Goal: Information Seeking & Learning: Learn about a topic

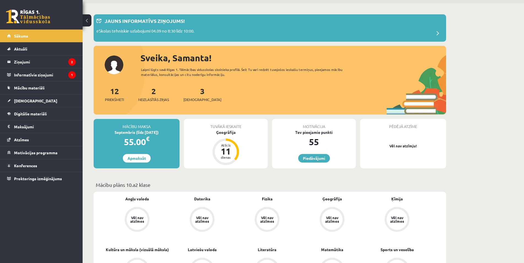
scroll to position [28, 0]
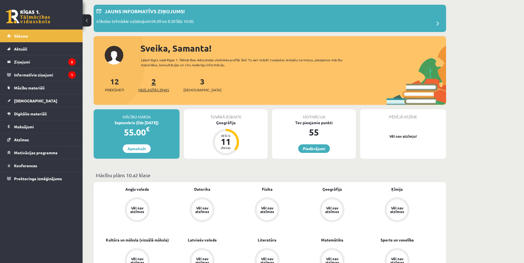
click at [153, 81] on link "2 Neizlasītās ziņas" at bounding box center [153, 84] width 31 height 16
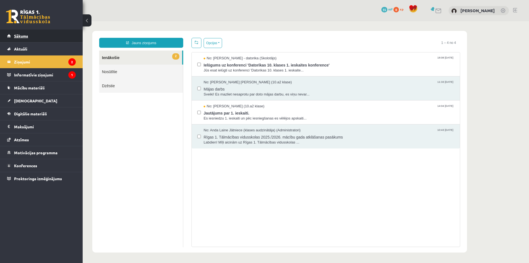
click at [38, 39] on link "Sākums" at bounding box center [41, 35] width 69 height 13
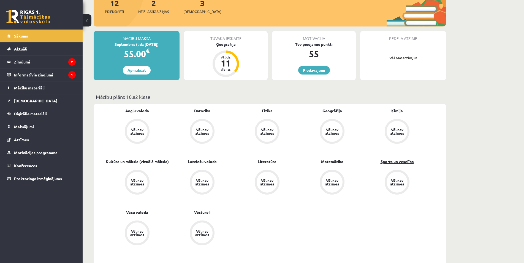
scroll to position [110, 0]
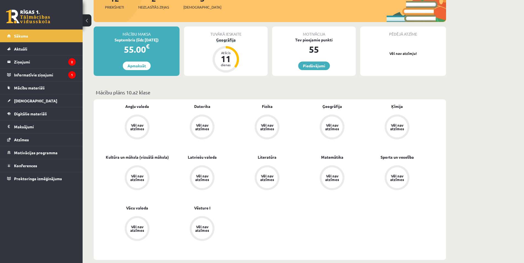
click at [233, 41] on div "Ģeogrāfija" at bounding box center [226, 40] width 84 height 6
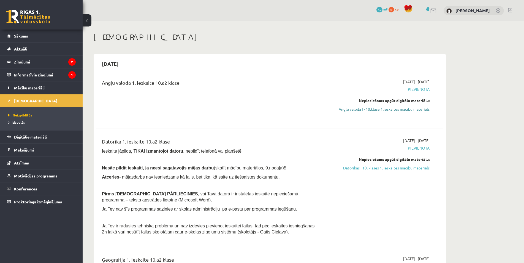
click at [414, 109] on link "Angļu valoda I - 10.klase 1.ieskaites mācību materiāls" at bounding box center [378, 109] width 104 height 6
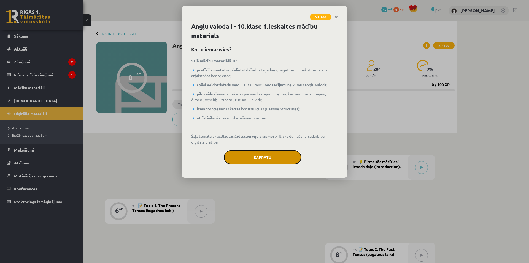
click at [276, 154] on button "Sapratu" at bounding box center [262, 157] width 77 height 14
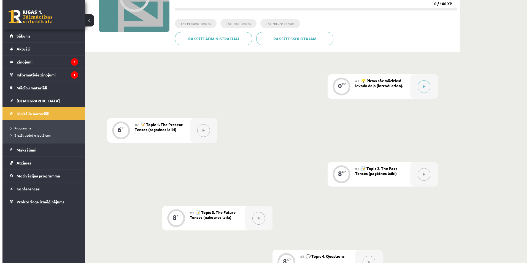
scroll to position [83, 0]
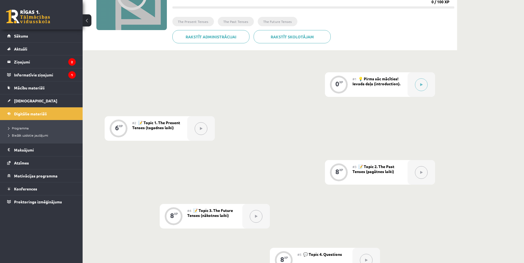
click at [385, 88] on div "#1 💡 Pirms sāc mācīties! Ievada daļa (introduction)." at bounding box center [380, 84] width 55 height 25
click at [427, 84] on button at bounding box center [421, 84] width 13 height 13
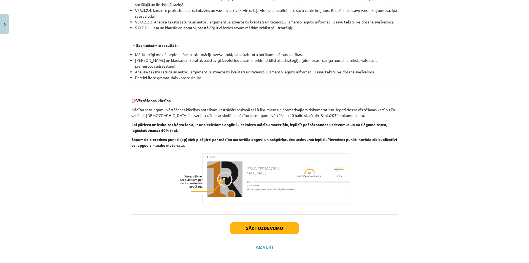
scroll to position [566, 0]
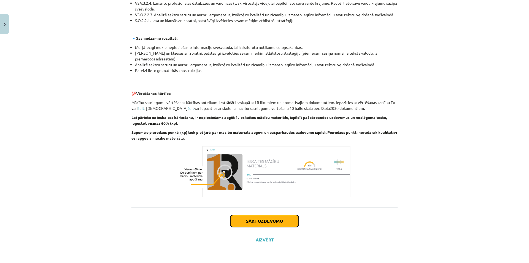
click at [253, 221] on button "Sākt uzdevumu" at bounding box center [264, 221] width 68 height 12
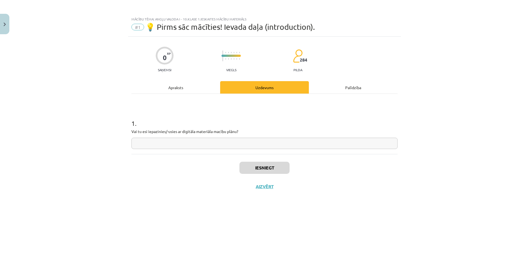
click at [286, 144] on input "text" at bounding box center [264, 142] width 266 height 11
type input "**"
click at [286, 170] on button "Iesniegt" at bounding box center [264, 167] width 50 height 12
click at [269, 171] on button "Iesniegt" at bounding box center [264, 167] width 50 height 12
click at [268, 145] on input "**" at bounding box center [264, 142] width 266 height 11
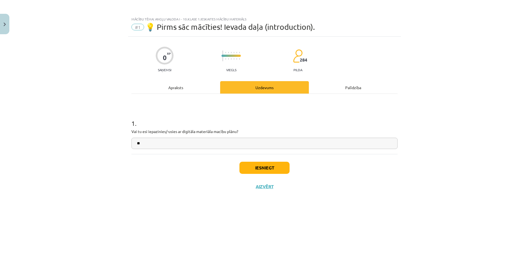
click at [276, 83] on div "Uzdevums" at bounding box center [264, 87] width 89 height 12
click at [362, 89] on div "Palīdzība" at bounding box center [353, 87] width 89 height 12
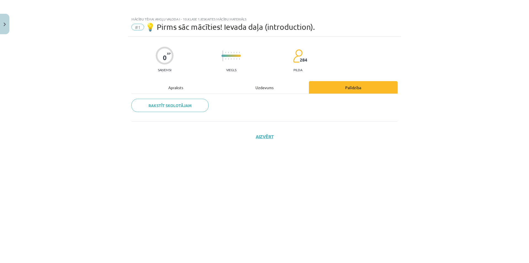
click at [180, 91] on div "Apraksts" at bounding box center [175, 87] width 89 height 12
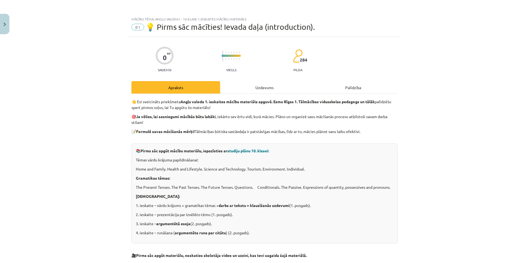
click at [258, 86] on div "Uzdevums" at bounding box center [264, 87] width 89 height 12
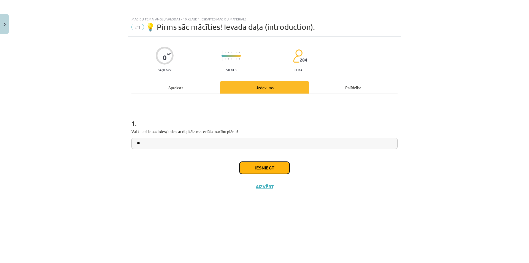
click at [284, 171] on button "Iesniegt" at bounding box center [264, 167] width 50 height 12
click at [266, 169] on button "Iesniegt" at bounding box center [264, 167] width 50 height 12
click at [271, 141] on input "**" at bounding box center [264, 142] width 266 height 11
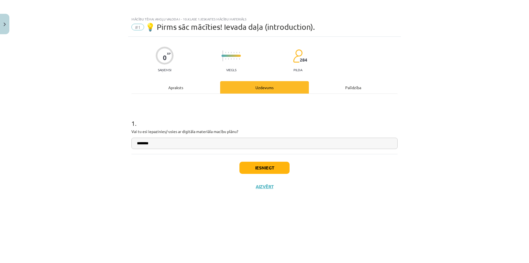
type input "********"
click at [267, 168] on button "Iesniegt" at bounding box center [264, 167] width 50 height 12
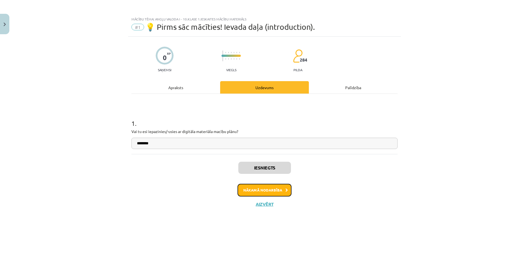
click at [253, 191] on button "Nākamā nodarbība" at bounding box center [265, 190] width 54 height 13
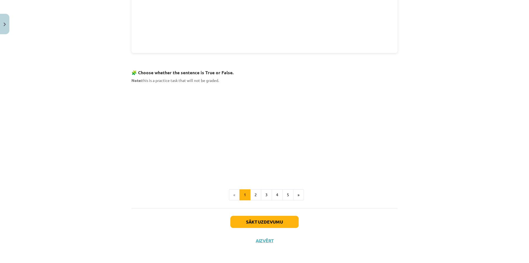
scroll to position [278, 0]
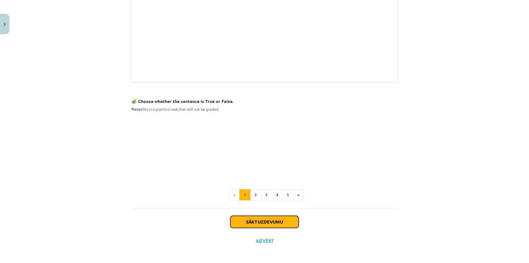
click at [252, 222] on button "Sākt uzdevumu" at bounding box center [264, 221] width 68 height 12
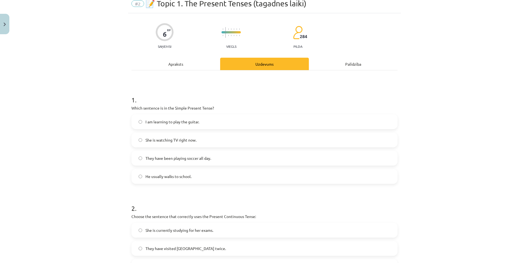
scroll to position [14, 0]
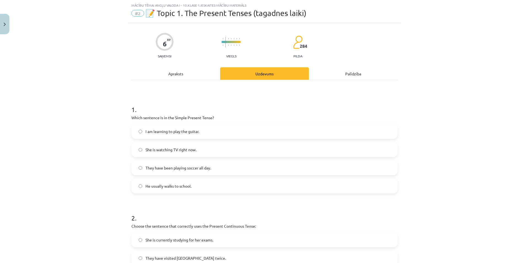
click at [171, 73] on div "Apraksts" at bounding box center [175, 73] width 89 height 12
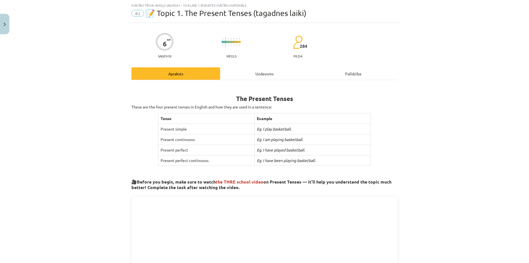
click at [258, 75] on div "Uzdevums" at bounding box center [264, 73] width 89 height 12
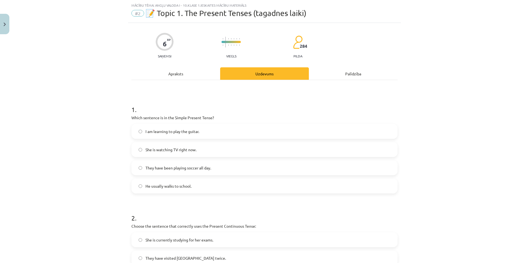
click at [142, 129] on label "I am learning to play the guitar." at bounding box center [264, 131] width 265 height 14
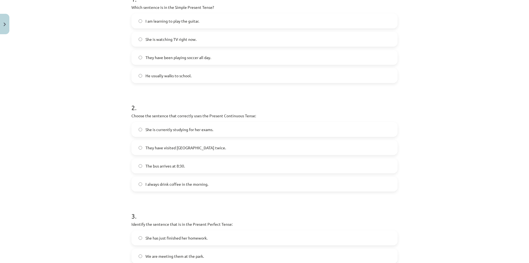
scroll to position [96, 0]
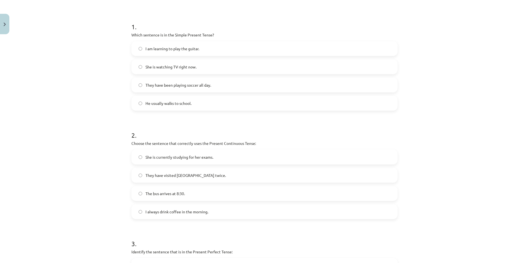
click at [155, 68] on span "She is watching TV right now." at bounding box center [170, 67] width 51 height 6
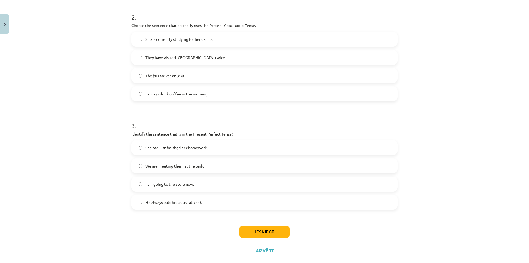
scroll to position [225, 0]
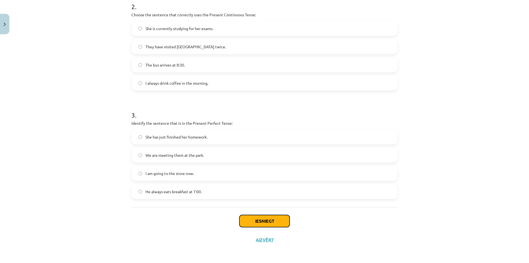
click at [269, 225] on button "Iesniegt" at bounding box center [264, 221] width 50 height 12
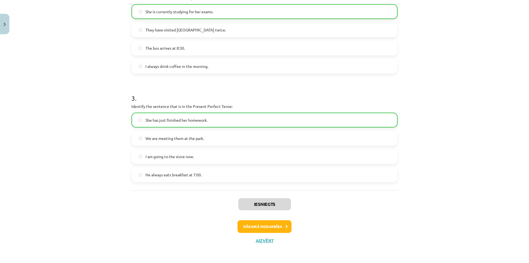
scroll to position [242, 0]
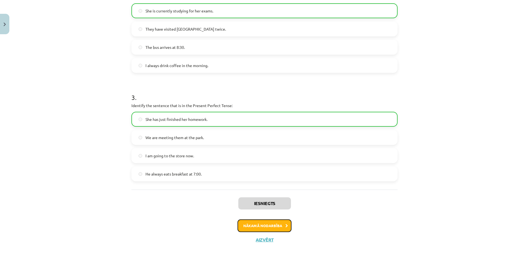
click at [269, 228] on button "Nākamā nodarbība" at bounding box center [265, 225] width 54 height 13
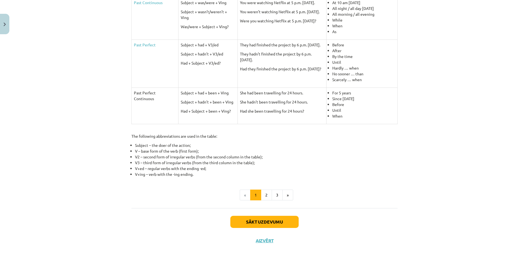
scroll to position [204, 0]
click at [257, 220] on button "Sākt uzdevumu" at bounding box center [264, 221] width 68 height 12
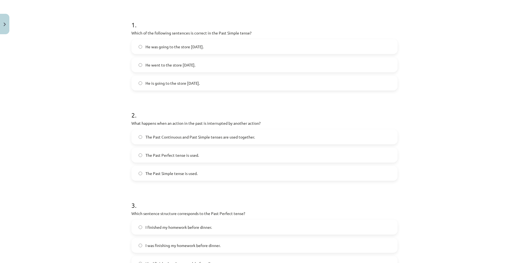
scroll to position [14, 0]
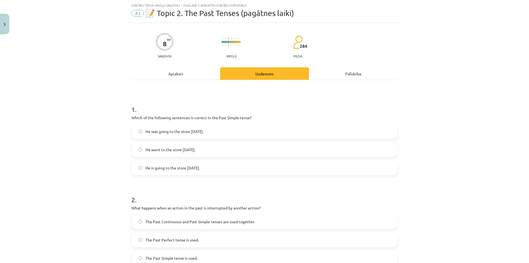
click at [217, 169] on label "He is going to the store [DATE]." at bounding box center [264, 168] width 265 height 14
click at [215, 145] on label "He went to the store [DATE]." at bounding box center [264, 149] width 265 height 14
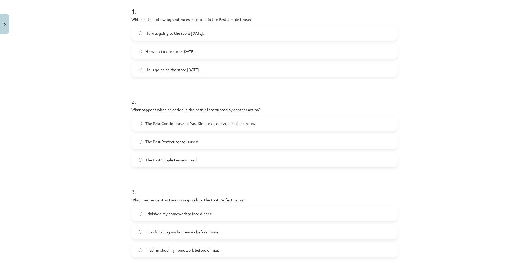
scroll to position [124, 0]
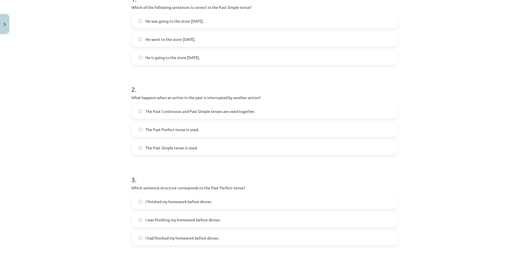
click at [285, 113] on label "The Past Continuous and Past Simple tenses are used together." at bounding box center [264, 111] width 265 height 14
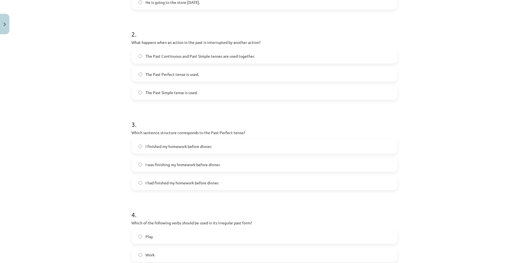
scroll to position [207, 0]
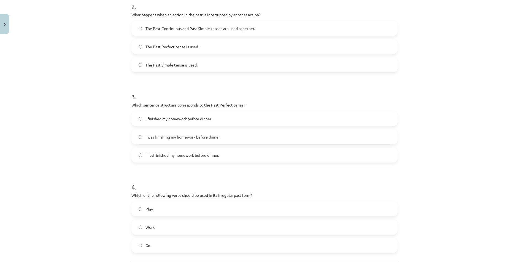
click at [217, 64] on label "The Past Simple tense is used." at bounding box center [264, 65] width 265 height 14
click at [180, 156] on span "I had finished my homework before dinner." at bounding box center [182, 155] width 74 height 6
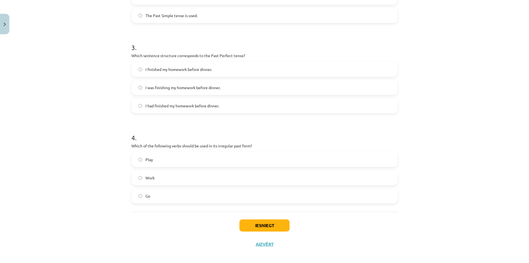
scroll to position [260, 0]
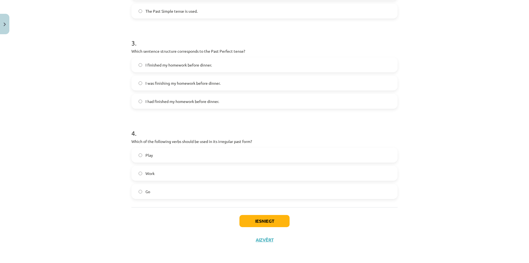
click at [218, 174] on label "Work" at bounding box center [264, 173] width 265 height 14
click at [263, 220] on button "Iesniegt" at bounding box center [264, 221] width 50 height 12
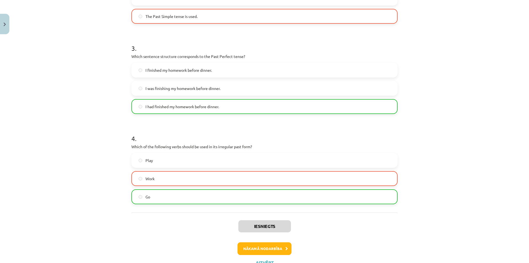
scroll to position [278, 0]
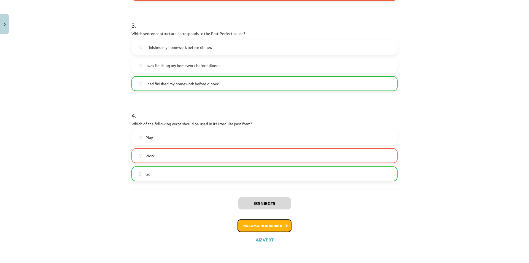
click at [266, 225] on button "Nākamā nodarbība" at bounding box center [265, 225] width 54 height 13
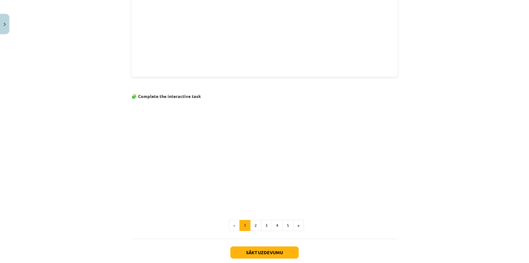
scroll to position [276, 0]
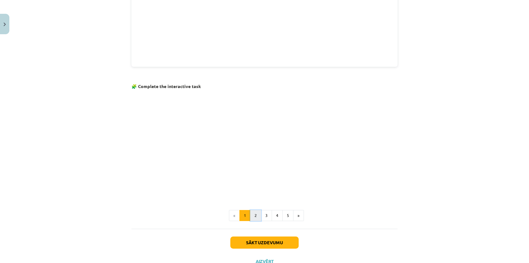
click at [251, 217] on button "2" at bounding box center [255, 215] width 11 height 11
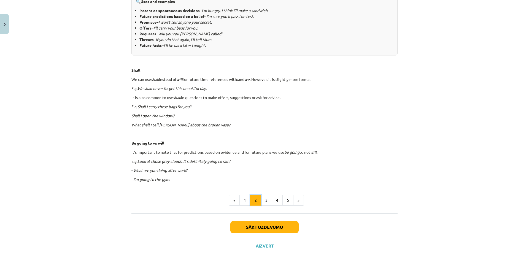
scroll to position [265, 0]
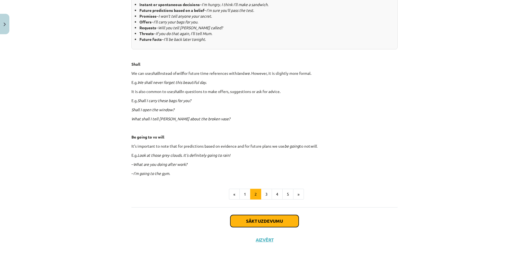
click at [265, 217] on button "Sākt uzdevumu" at bounding box center [264, 221] width 68 height 12
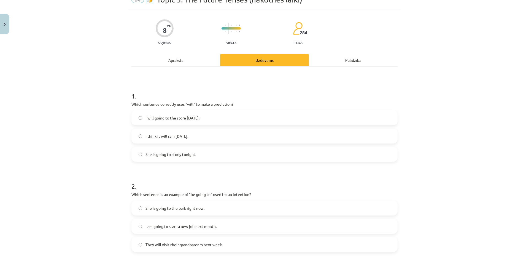
scroll to position [14, 0]
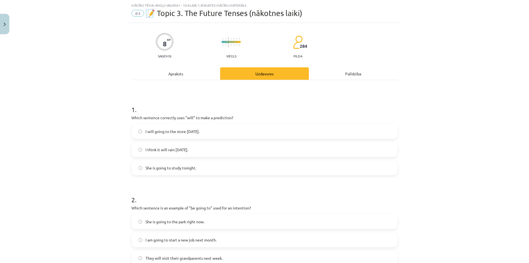
click at [208, 146] on label "I think it will rain [DATE]." at bounding box center [264, 149] width 265 height 14
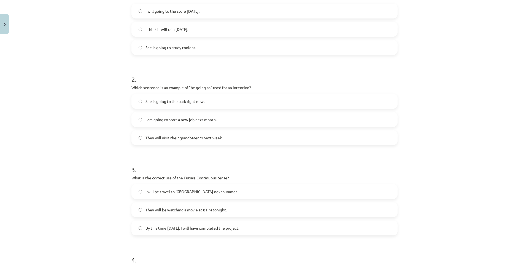
scroll to position [152, 0]
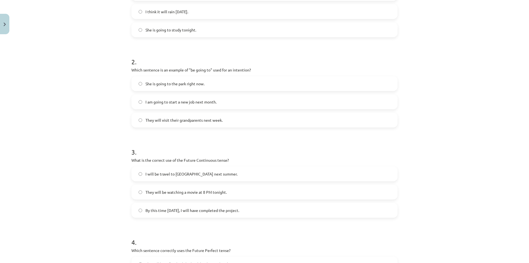
click at [217, 85] on label "She is going to the park right now." at bounding box center [264, 84] width 265 height 14
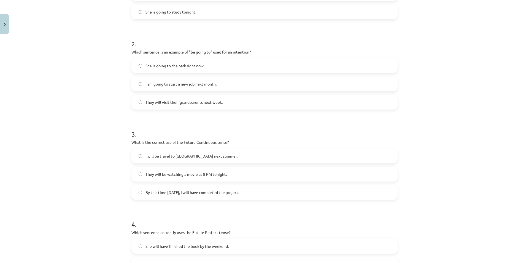
scroll to position [179, 0]
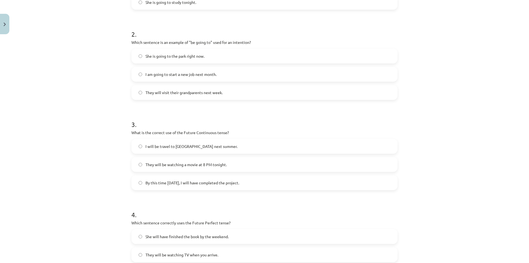
click at [202, 184] on span "By this time [DATE], I will have completed the project." at bounding box center [192, 183] width 94 height 6
click at [203, 165] on span "They will be watching a movie at 8 PM tonight." at bounding box center [185, 164] width 81 height 6
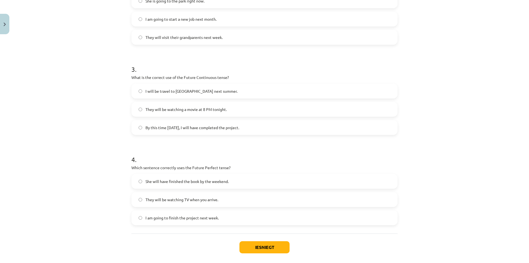
scroll to position [260, 0]
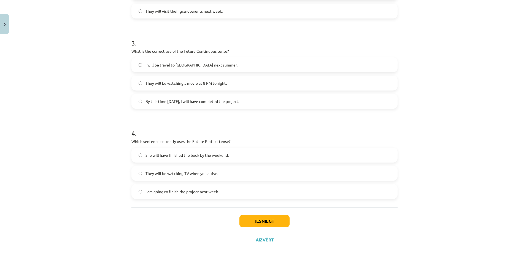
click at [171, 169] on label "They will be watching TV when you arrive." at bounding box center [264, 173] width 265 height 14
click at [257, 217] on button "Iesniegt" at bounding box center [264, 221] width 50 height 12
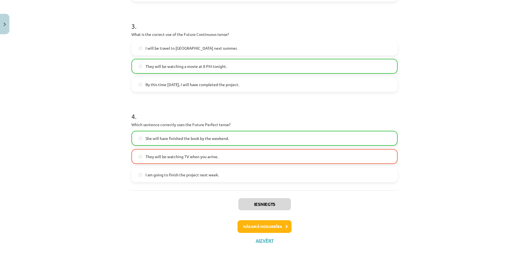
scroll to position [278, 0]
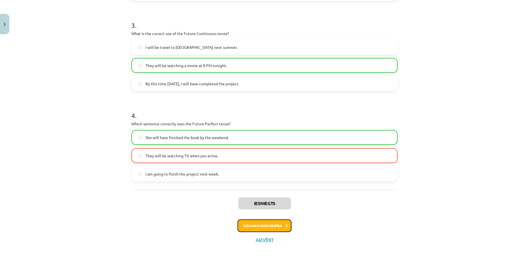
click at [266, 227] on button "Nākamā nodarbība" at bounding box center [265, 225] width 54 height 13
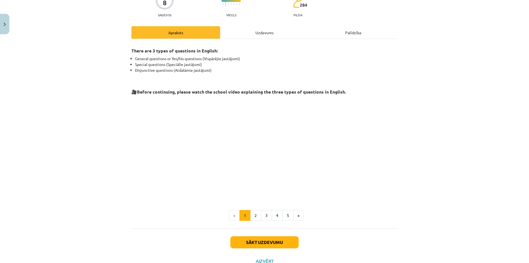
scroll to position [76, 0]
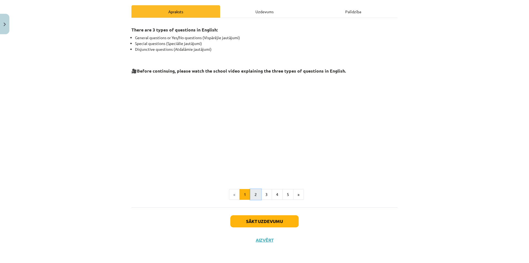
click at [251, 195] on button "2" at bounding box center [255, 194] width 11 height 11
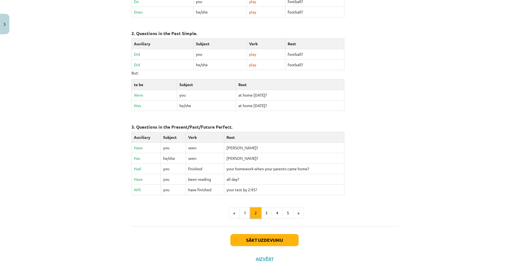
scroll to position [206, 0]
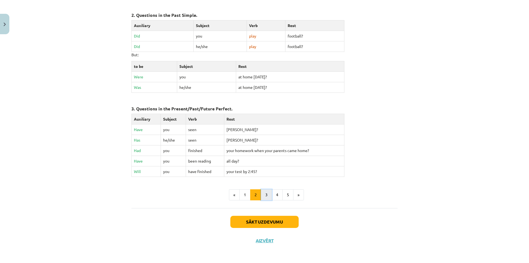
click at [263, 196] on button "3" at bounding box center [266, 194] width 11 height 11
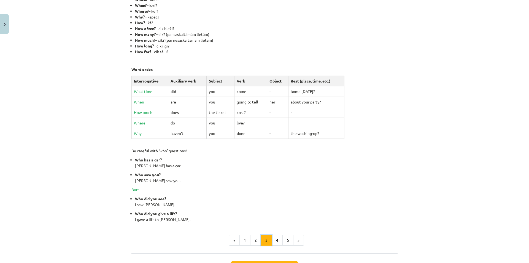
scroll to position [165, 0]
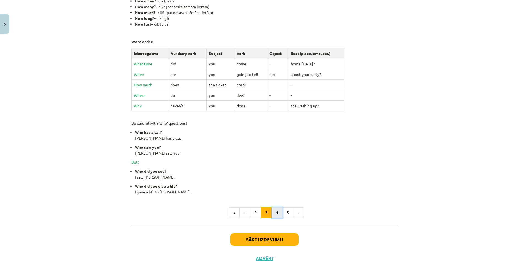
click at [272, 210] on button "4" at bounding box center [277, 212] width 11 height 11
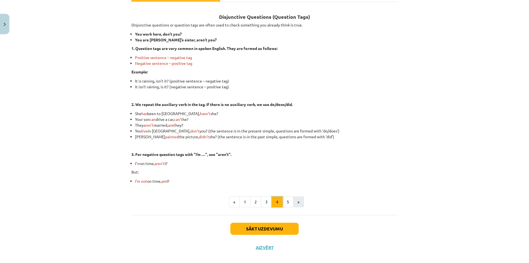
scroll to position [99, 0]
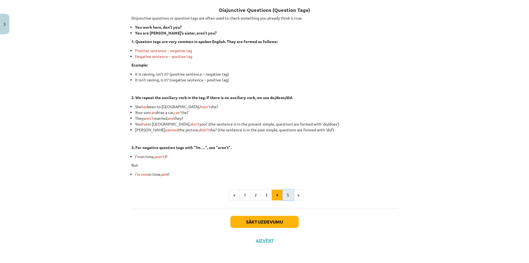
click at [282, 195] on button "5" at bounding box center [287, 194] width 11 height 11
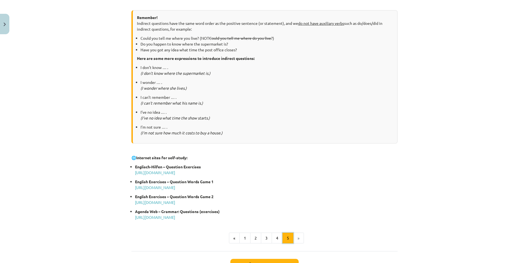
scroll to position [209, 0]
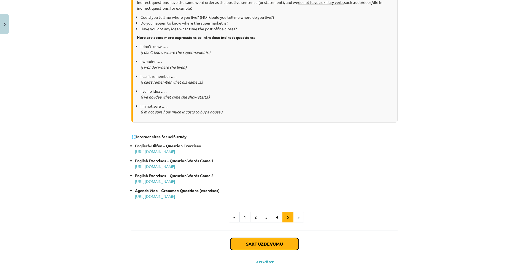
click at [282, 239] on button "Sākt uzdevumu" at bounding box center [264, 244] width 68 height 12
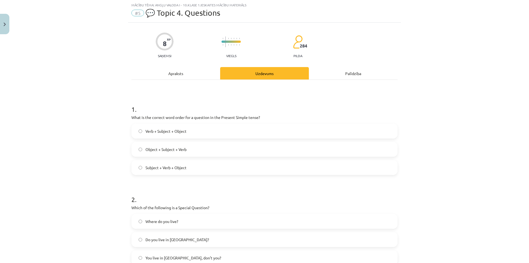
scroll to position [14, 0]
click at [205, 74] on div "Apraksts" at bounding box center [175, 73] width 89 height 12
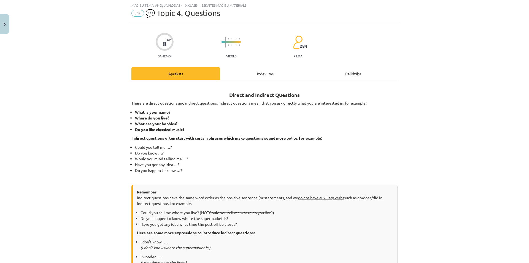
click at [241, 75] on div "Uzdevums" at bounding box center [264, 73] width 89 height 12
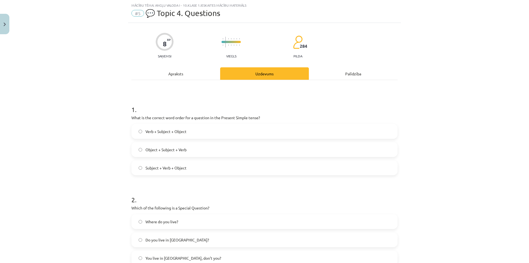
click at [196, 73] on div "Apraksts" at bounding box center [175, 73] width 89 height 12
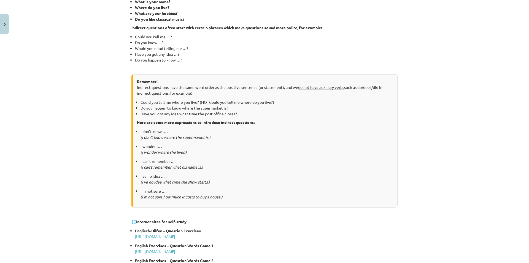
scroll to position [232, 0]
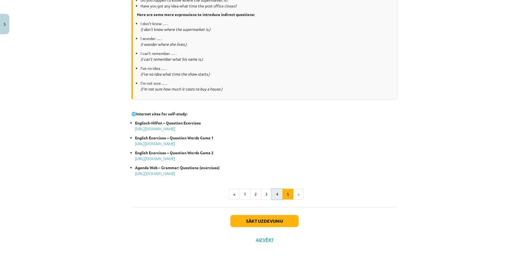
click at [272, 192] on button "4" at bounding box center [277, 193] width 11 height 11
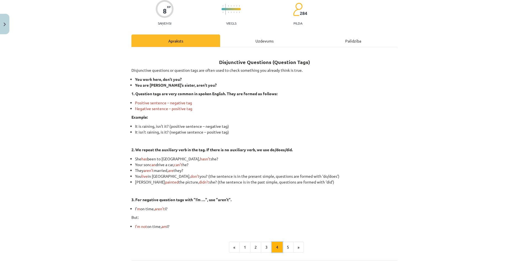
scroll to position [99, 0]
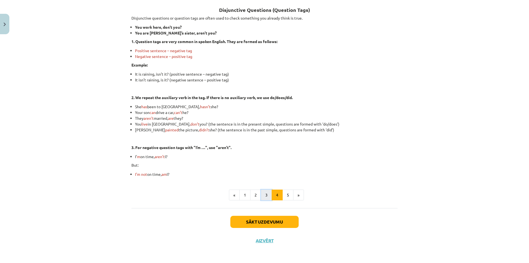
click at [263, 194] on button "3" at bounding box center [266, 194] width 11 height 11
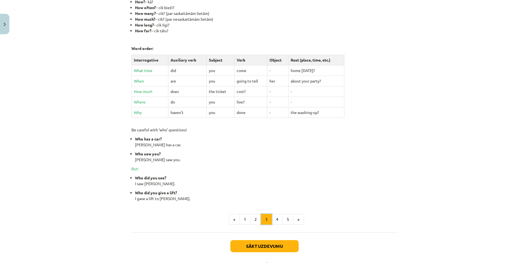
scroll to position [184, 0]
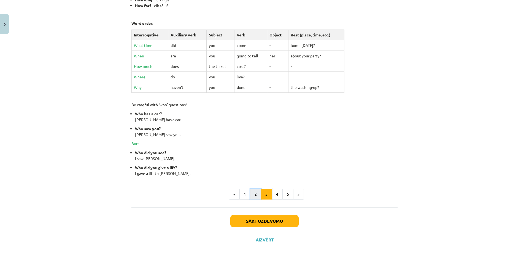
click at [255, 193] on button "2" at bounding box center [255, 193] width 11 height 11
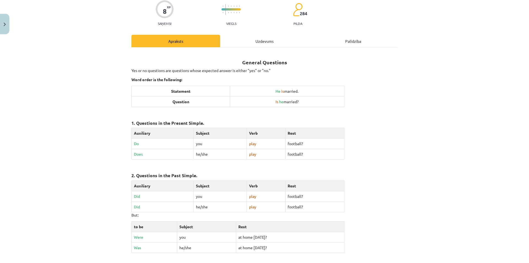
scroll to position [0, 0]
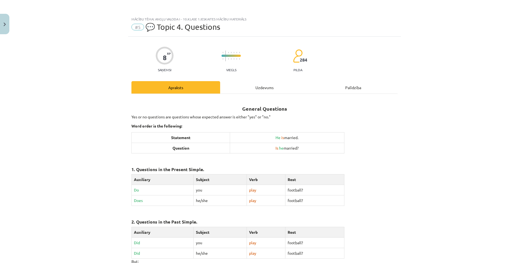
click at [253, 88] on div "Uzdevums" at bounding box center [264, 87] width 89 height 12
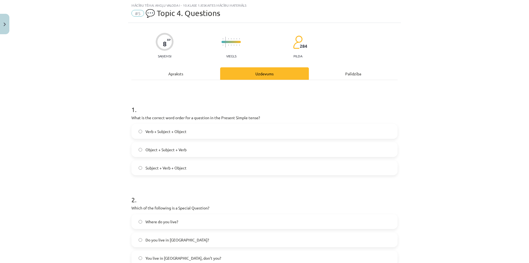
click at [233, 145] on label "Object + Subject + Verb" at bounding box center [264, 149] width 265 height 14
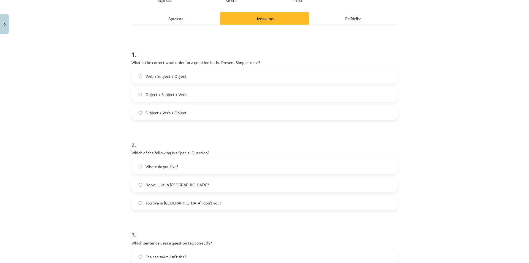
scroll to position [96, 0]
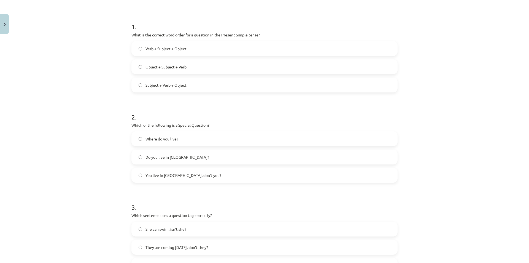
click at [224, 155] on label "Do you live in [GEOGRAPHIC_DATA]?" at bounding box center [264, 157] width 265 height 14
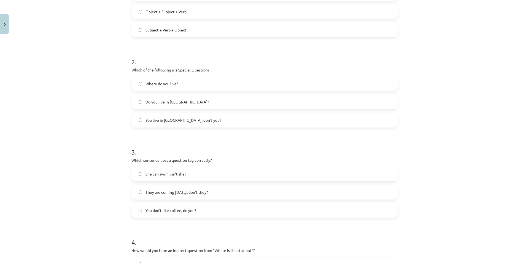
scroll to position [179, 0]
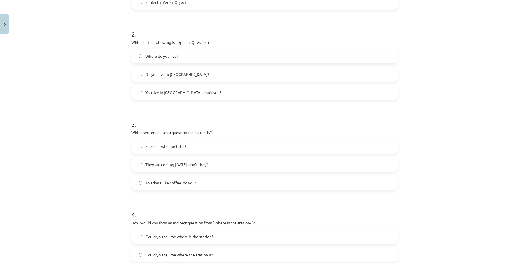
click at [218, 184] on label "You don’t like coffee, do you?" at bounding box center [264, 183] width 265 height 14
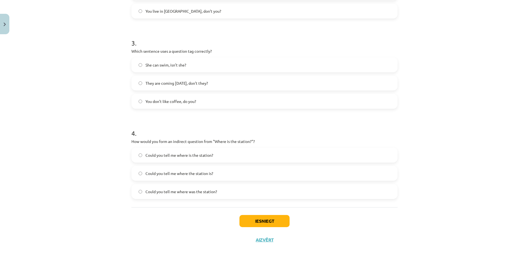
click at [221, 155] on label "Could you tell me where is the station?" at bounding box center [264, 155] width 265 height 14
click at [255, 221] on button "Iesniegt" at bounding box center [264, 221] width 50 height 12
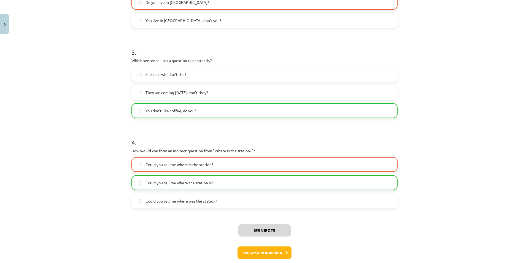
scroll to position [278, 0]
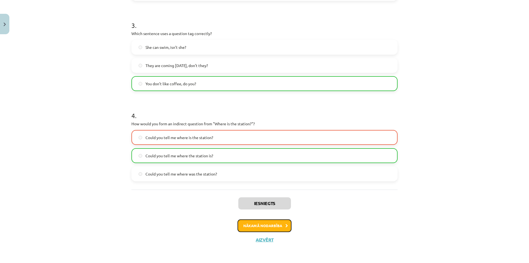
click at [252, 222] on button "Nākamā nodarbība" at bounding box center [265, 225] width 54 height 13
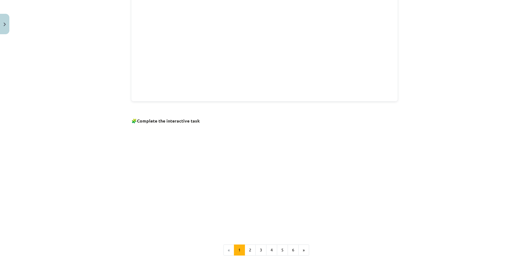
scroll to position [262, 0]
click at [247, 246] on button "2" at bounding box center [250, 247] width 11 height 11
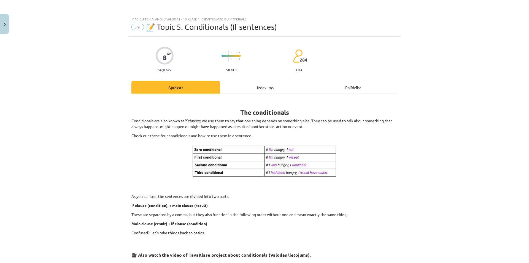
scroll to position [28, 0]
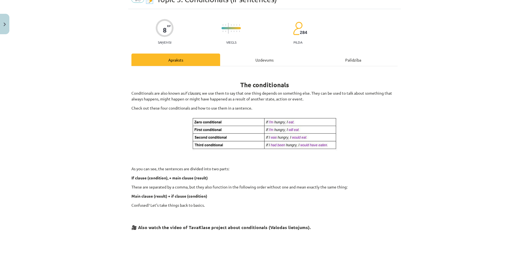
click at [269, 58] on div "Uzdevums" at bounding box center [264, 59] width 89 height 12
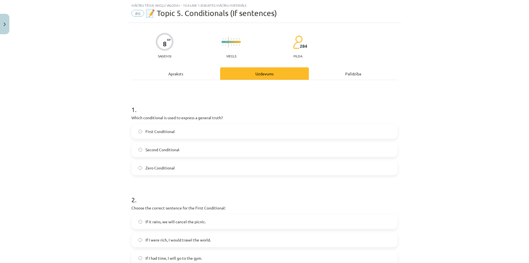
click at [176, 74] on div "Apraksts" at bounding box center [175, 73] width 89 height 12
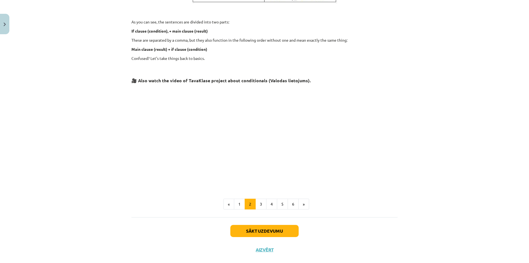
scroll to position [184, 0]
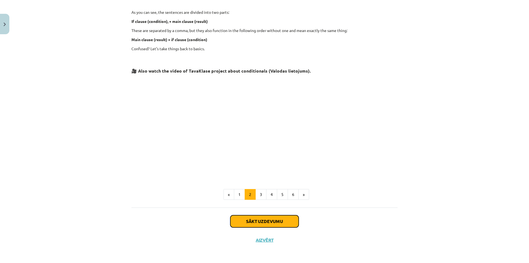
click at [273, 221] on button "Sākt uzdevumu" at bounding box center [264, 221] width 68 height 12
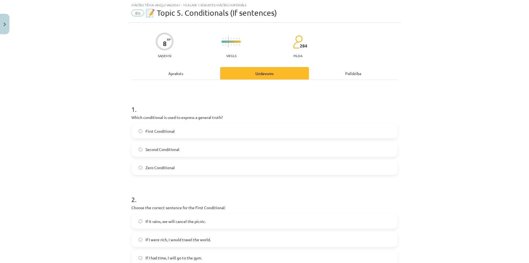
scroll to position [14, 0]
click at [225, 131] on label "First Conditional" at bounding box center [264, 131] width 265 height 14
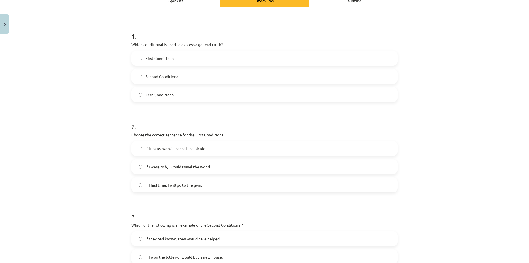
scroll to position [96, 0]
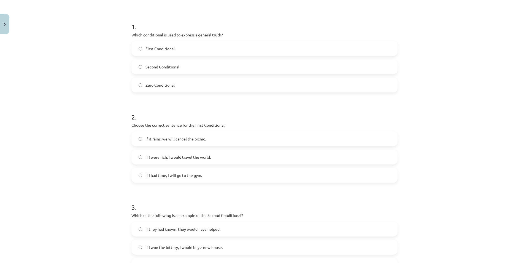
click at [244, 172] on label "If I had time, I will go to the gym." at bounding box center [264, 175] width 265 height 14
click at [238, 139] on label "If it rains, we will cancel the picnic." at bounding box center [264, 139] width 265 height 14
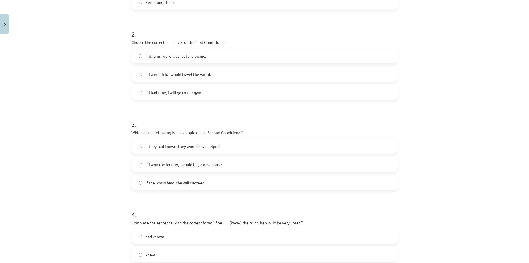
scroll to position [207, 0]
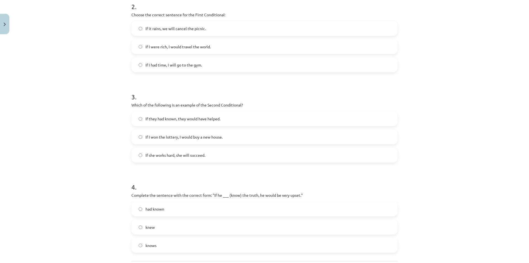
click at [238, 139] on label "If I won the lottery, I would buy a new house." at bounding box center [264, 137] width 265 height 14
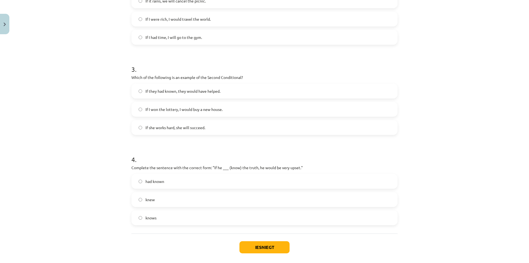
scroll to position [260, 0]
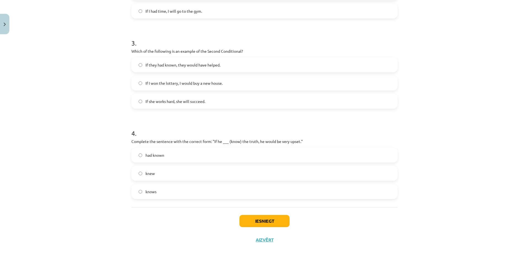
click at [207, 172] on label "knew" at bounding box center [264, 173] width 265 height 14
click at [254, 214] on div "Iesniegt Aizvērt" at bounding box center [264, 226] width 266 height 39
click at [252, 220] on button "Iesniegt" at bounding box center [264, 221] width 50 height 12
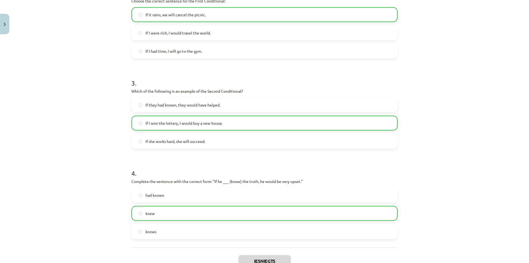
scroll to position [278, 0]
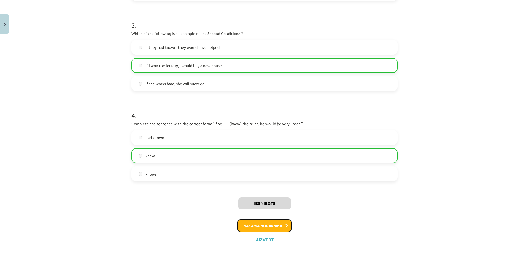
click at [252, 226] on button "Nākamā nodarbība" at bounding box center [265, 225] width 54 height 13
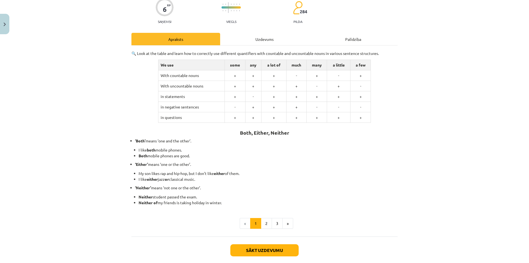
scroll to position [55, 0]
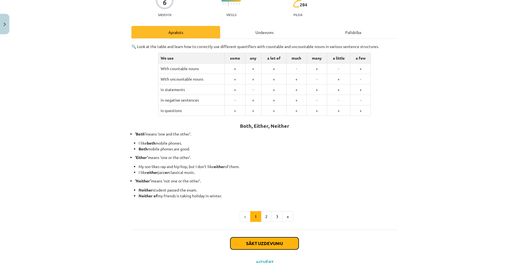
click at [238, 242] on button "Sākt uzdevumu" at bounding box center [264, 243] width 68 height 12
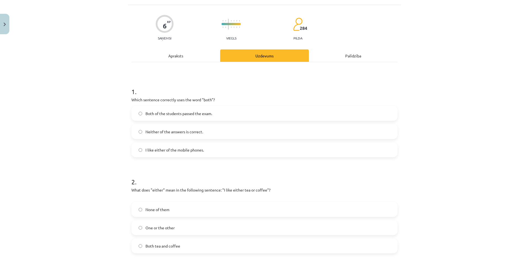
scroll to position [41, 0]
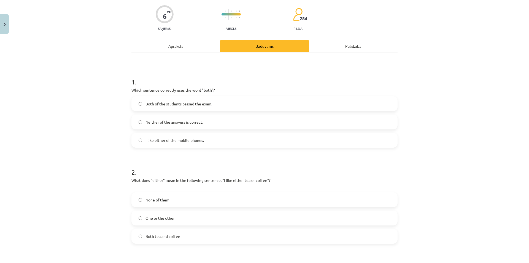
click at [249, 99] on label "Both of the students passed the exam." at bounding box center [264, 104] width 265 height 14
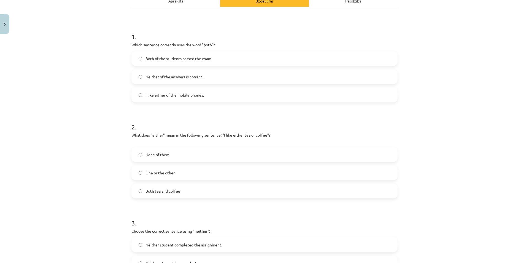
scroll to position [96, 0]
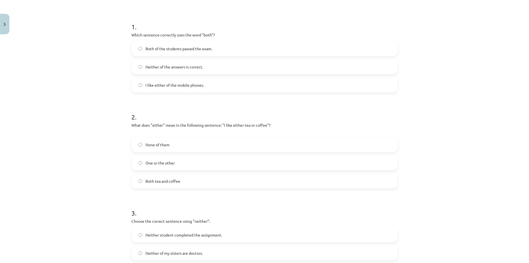
click at [209, 183] on label "Both tea and coffee" at bounding box center [264, 181] width 265 height 14
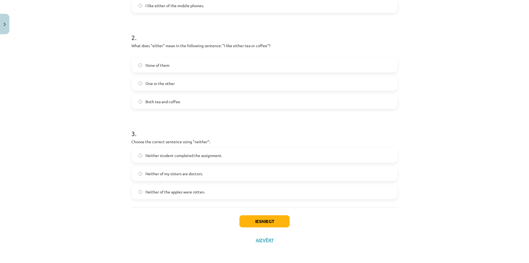
scroll to position [176, 0]
click at [231, 174] on label "Neither of my sisters are doctors." at bounding box center [264, 173] width 265 height 14
click at [250, 220] on button "Iesniegt" at bounding box center [264, 221] width 50 height 12
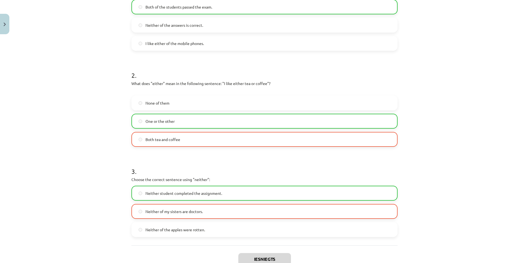
scroll to position [194, 0]
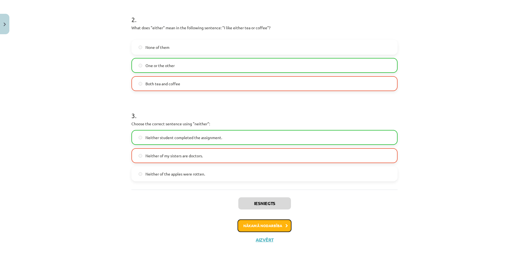
click at [281, 225] on button "Nākamā nodarbība" at bounding box center [265, 225] width 54 height 13
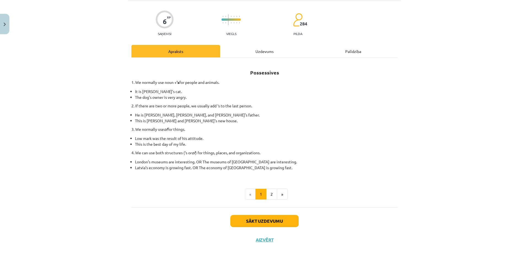
scroll to position [14, 0]
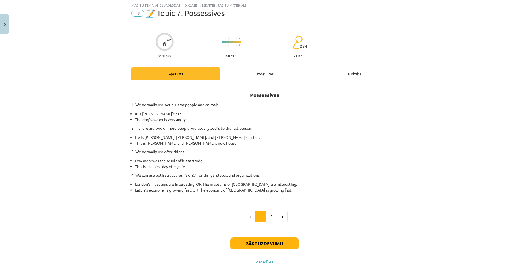
click at [265, 74] on div "Uzdevums" at bounding box center [264, 73] width 89 height 12
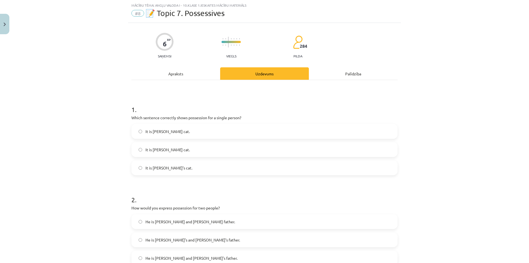
click at [229, 128] on label "It is [PERSON_NAME] cat." at bounding box center [264, 131] width 265 height 14
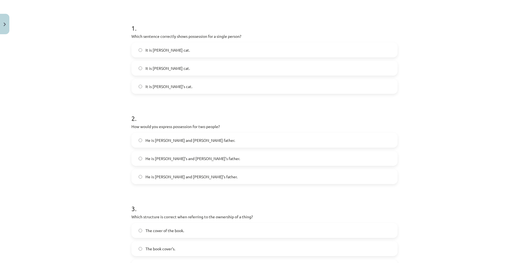
scroll to position [96, 0]
click at [242, 153] on label "He is [PERSON_NAME]’s and [PERSON_NAME]’s father." at bounding box center [264, 157] width 265 height 14
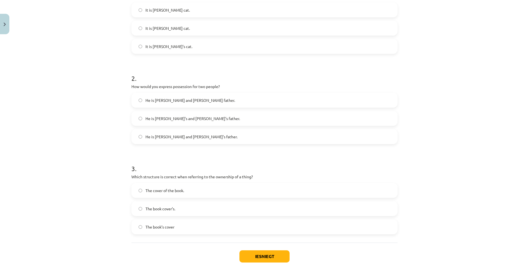
scroll to position [170, 0]
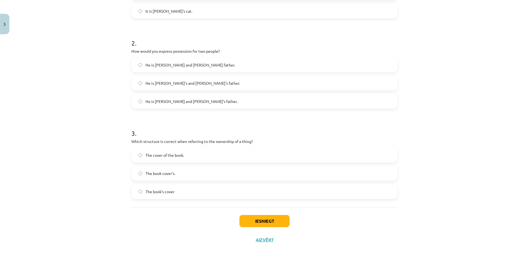
click at [272, 97] on label "He is [PERSON_NAME] and [PERSON_NAME]’s father." at bounding box center [264, 101] width 265 height 14
click at [251, 155] on label "The cover of the book." at bounding box center [264, 155] width 265 height 14
click at [261, 212] on div "Iesniegt Aizvērt" at bounding box center [264, 226] width 266 height 39
click at [253, 187] on label "The book’s cover" at bounding box center [264, 191] width 265 height 14
click at [267, 220] on button "Iesniegt" at bounding box center [264, 221] width 50 height 12
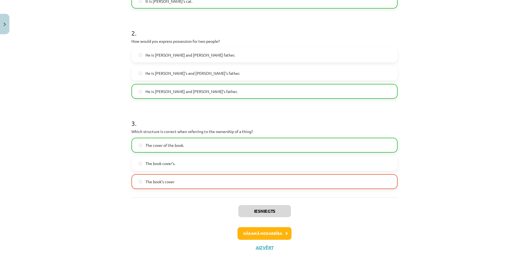
scroll to position [188, 0]
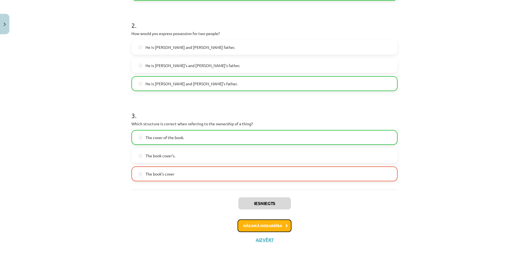
click at [272, 227] on button "Nākamā nodarbība" at bounding box center [265, 225] width 54 height 13
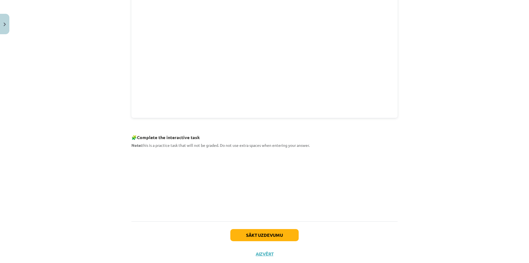
scroll to position [176, 0]
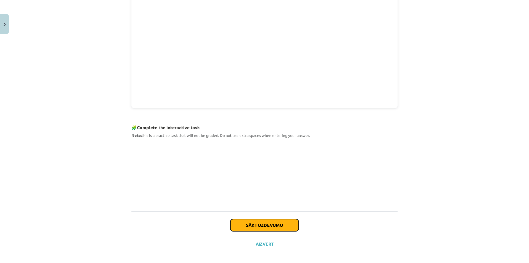
click at [277, 227] on button "Sākt uzdevumu" at bounding box center [264, 225] width 68 height 12
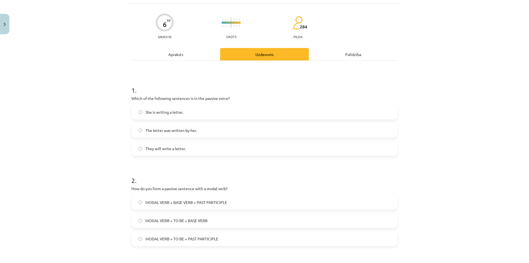
scroll to position [14, 0]
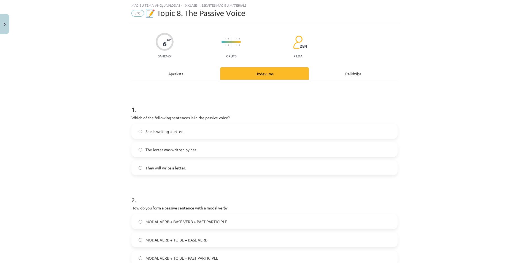
click at [180, 75] on div "Apraksts" at bounding box center [175, 73] width 89 height 12
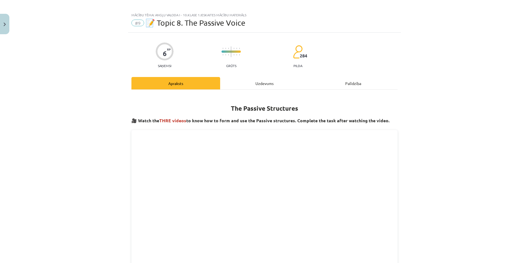
scroll to position [0, 0]
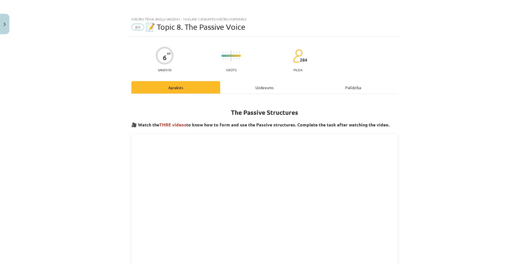
click at [255, 86] on div "Uzdevums" at bounding box center [264, 87] width 89 height 12
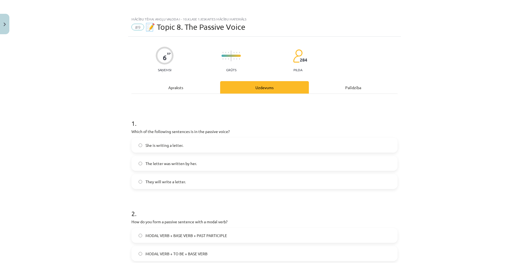
scroll to position [14, 0]
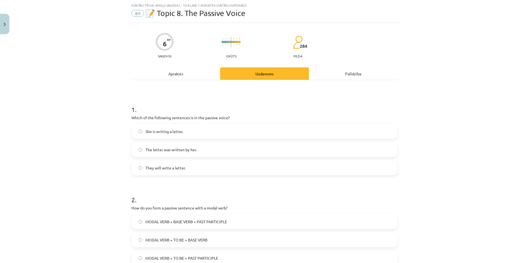
click at [203, 150] on label "The letter was written by her." at bounding box center [264, 149] width 265 height 14
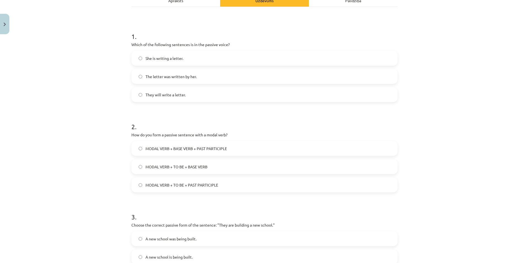
scroll to position [96, 0]
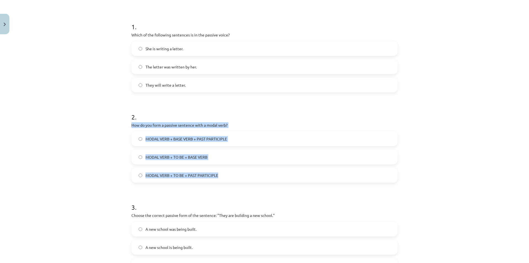
drag, startPoint x: 125, startPoint y: 124, endPoint x: 377, endPoint y: 170, distance: 256.8
click at [377, 170] on div "Mācību tēma: Angļu valoda i - 10.[PERSON_NAME] 1.ieskaites mācību materiāls #9 …" at bounding box center [264, 131] width 529 height 263
copy div "How do you form a passive sentence with a modal verb? MODAL VERB + BASE VERB + …"
click at [136, 137] on label "MODAL VERB + BASE VERB + PAST PARTICIPLE" at bounding box center [264, 139] width 265 height 14
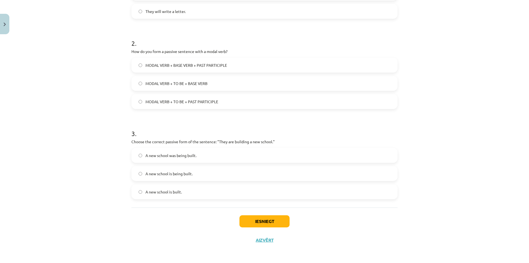
scroll to position [170, 0]
click at [194, 174] on label "A new school is being built." at bounding box center [264, 173] width 265 height 14
click at [268, 220] on button "Iesniegt" at bounding box center [264, 221] width 50 height 12
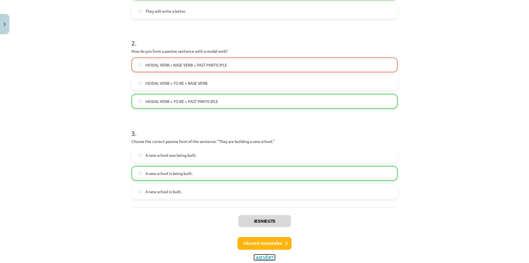
click at [266, 257] on button "Aizvērt" at bounding box center [264, 257] width 21 height 6
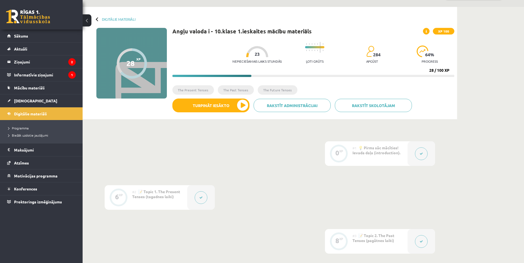
scroll to position [5, 0]
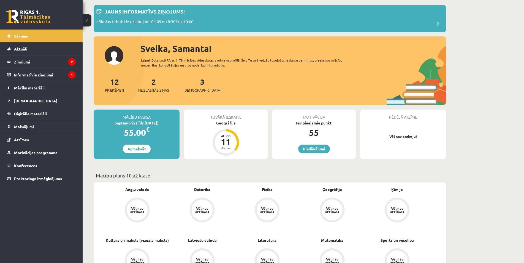
scroll to position [28, 0]
click at [195, 84] on link "3 Ieskaites" at bounding box center [203, 84] width 38 height 16
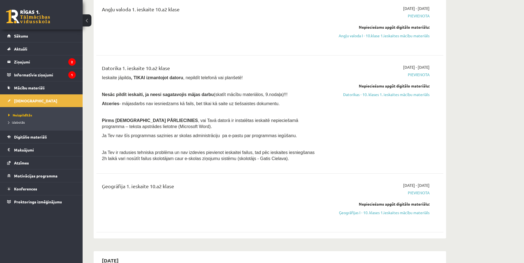
scroll to position [55, 0]
